Goal: Book appointment/travel/reservation

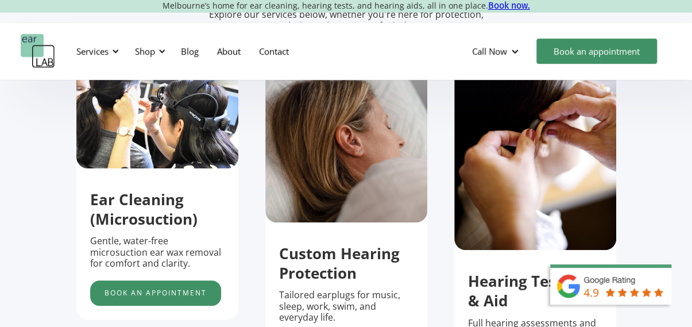
scroll to position [345, 0]
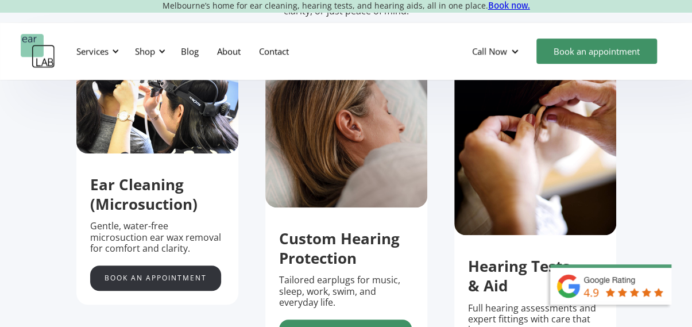
click at [162, 280] on link "Book an appointment" at bounding box center [155, 277] width 131 height 25
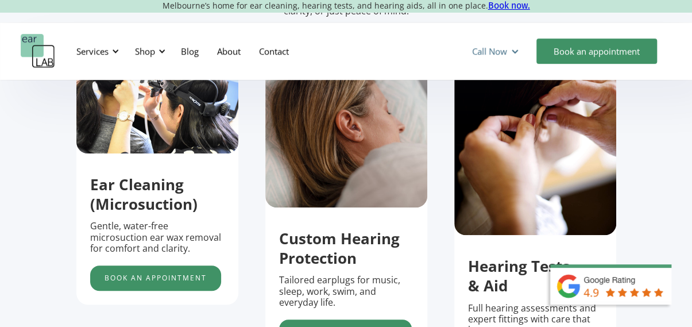
click at [503, 51] on div "Call Now" at bounding box center [489, 50] width 35 height 11
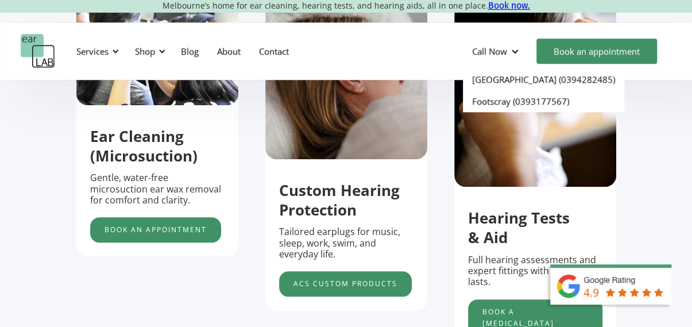
scroll to position [402, 0]
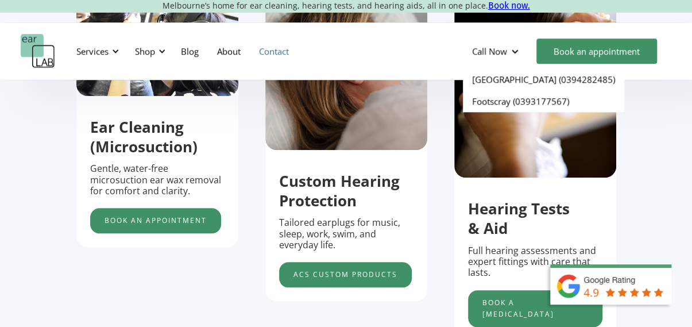
click at [272, 48] on link "Contact" at bounding box center [274, 50] width 48 height 33
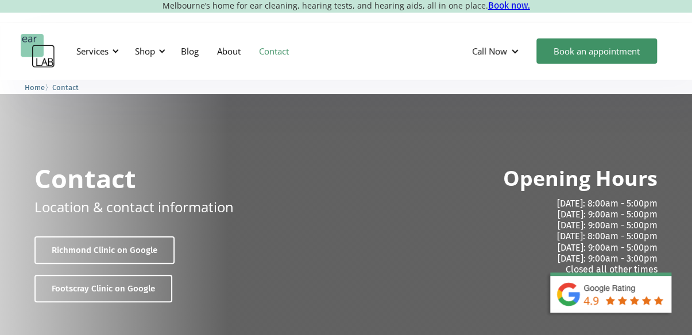
scroll to position [57, 0]
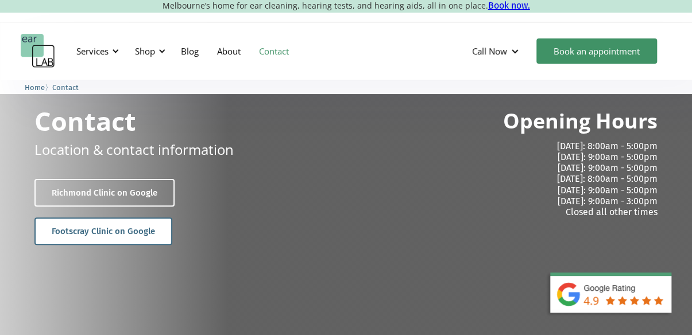
click at [137, 227] on link "Footscray Clinic on Google" at bounding box center [103, 232] width 138 height 28
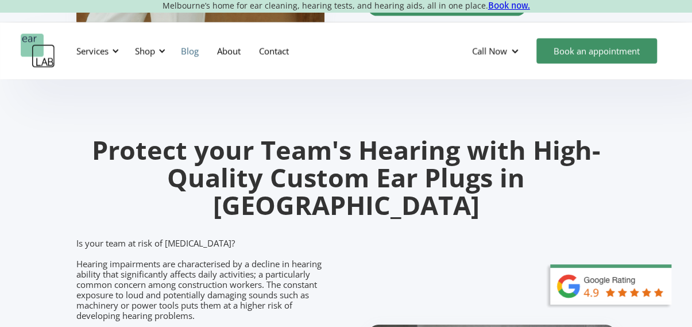
scroll to position [1034, 0]
